Goal: Task Accomplishment & Management: Use online tool/utility

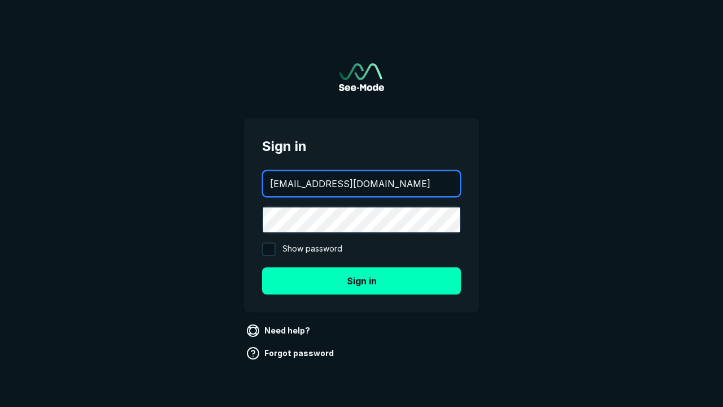
type input "[EMAIL_ADDRESS][DOMAIN_NAME]"
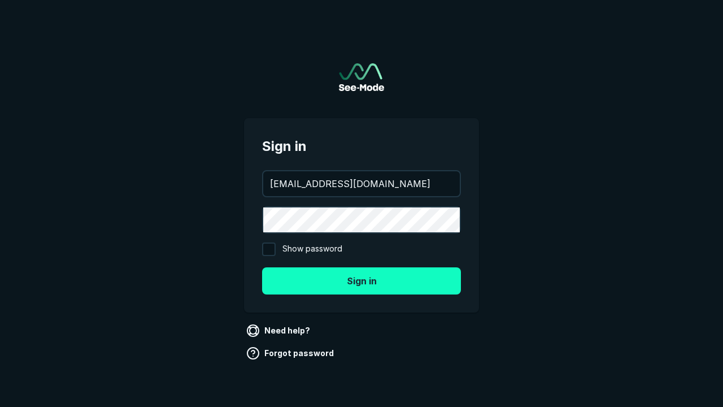
click at [361, 280] on button "Sign in" at bounding box center [361, 280] width 199 height 27
